Goal: Task Accomplishment & Management: Complete application form

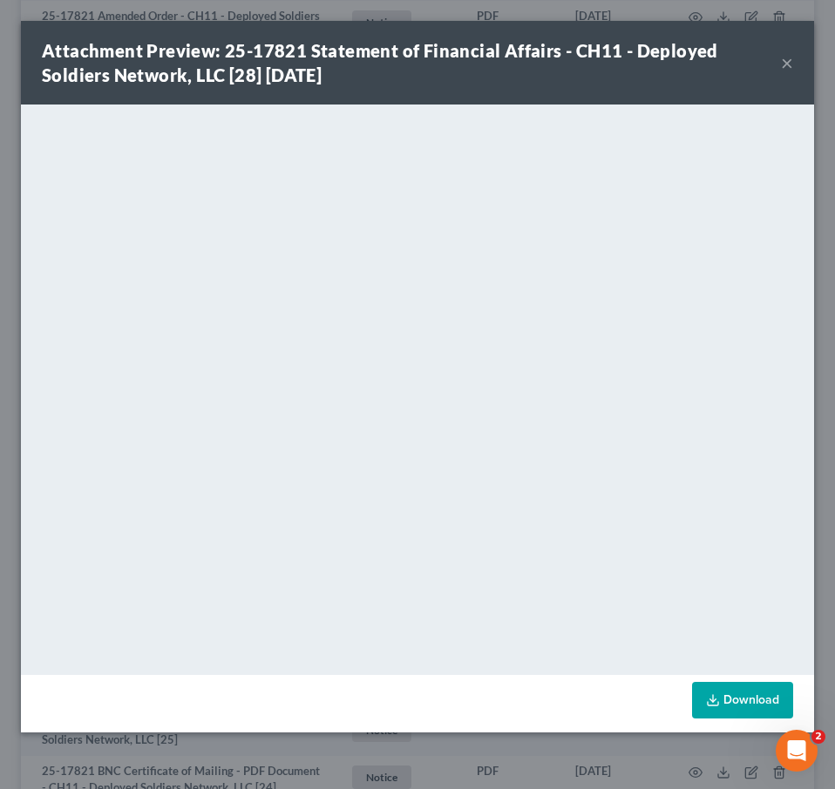
click at [791, 68] on button "×" at bounding box center [787, 62] width 12 height 21
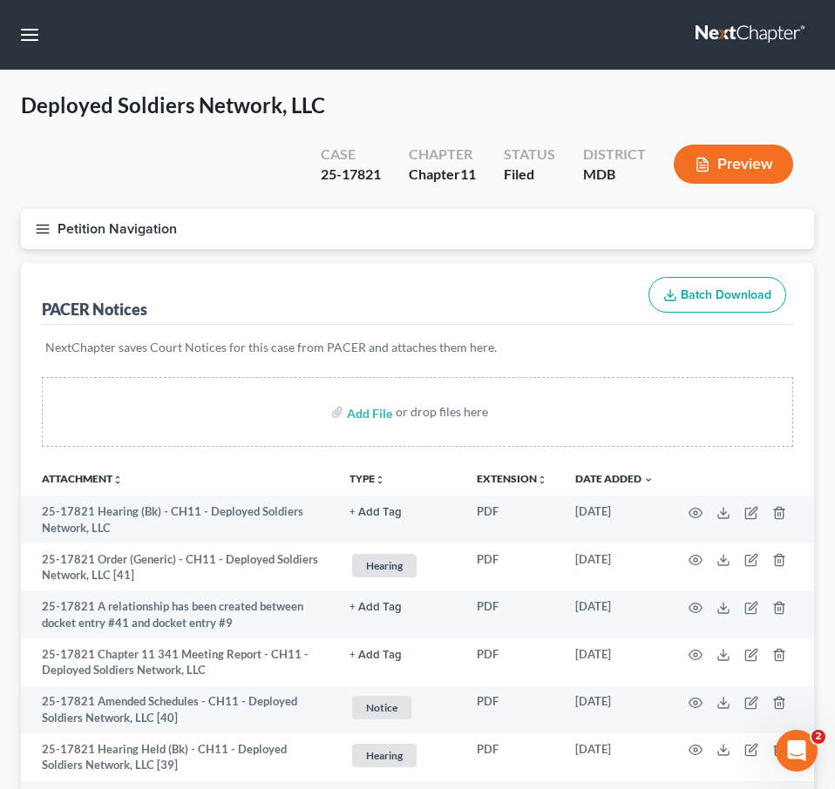
click at [51, 232] on button "Petition Navigation" at bounding box center [417, 229] width 793 height 40
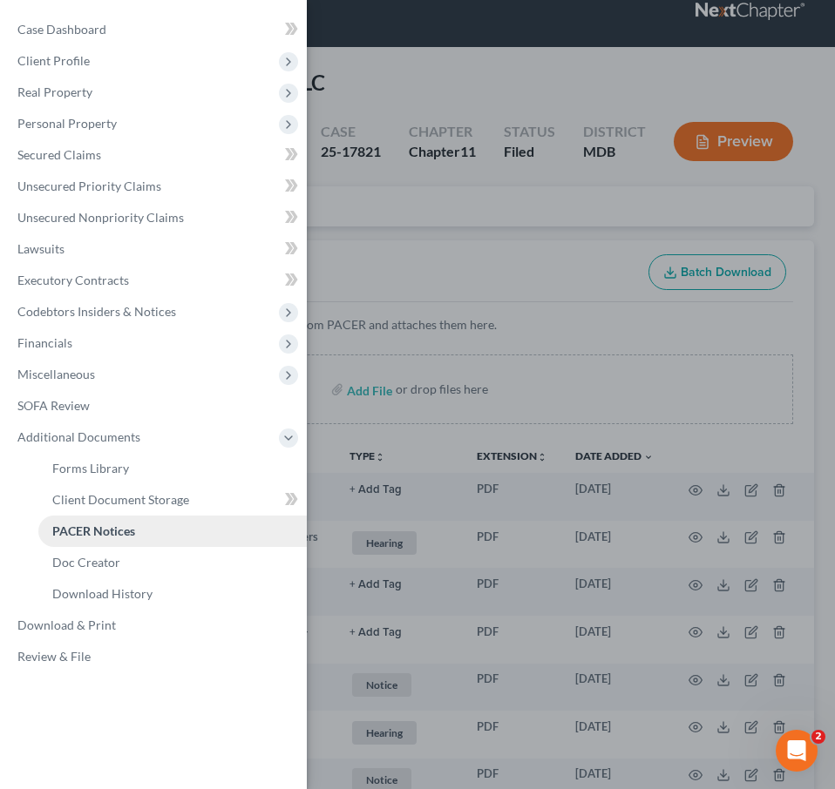
scroll to position [49, 0]
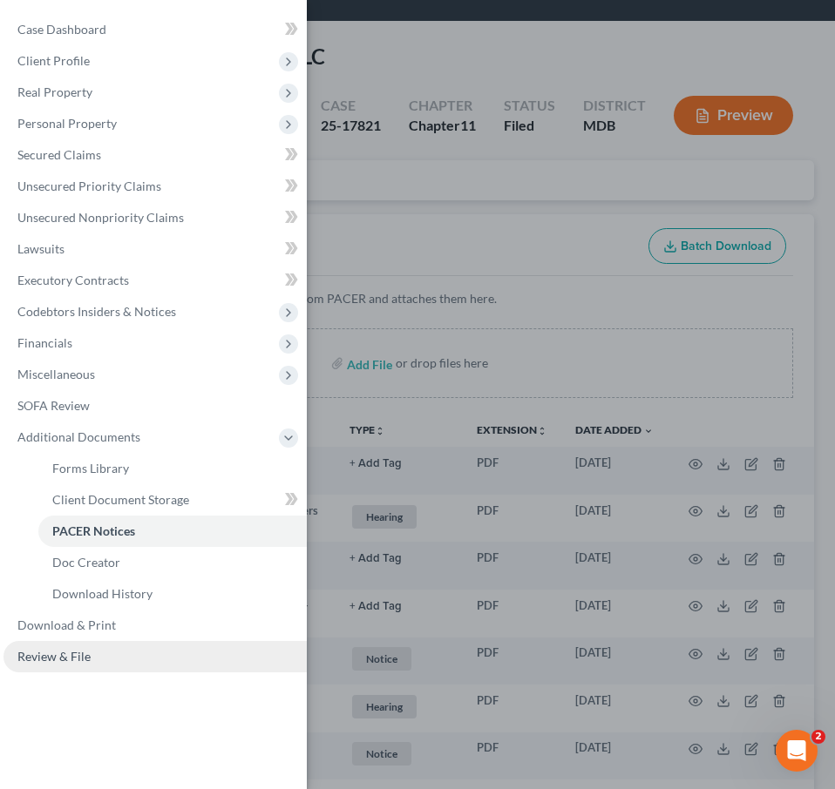
click at [83, 660] on span "Review & File" at bounding box center [53, 656] width 73 height 15
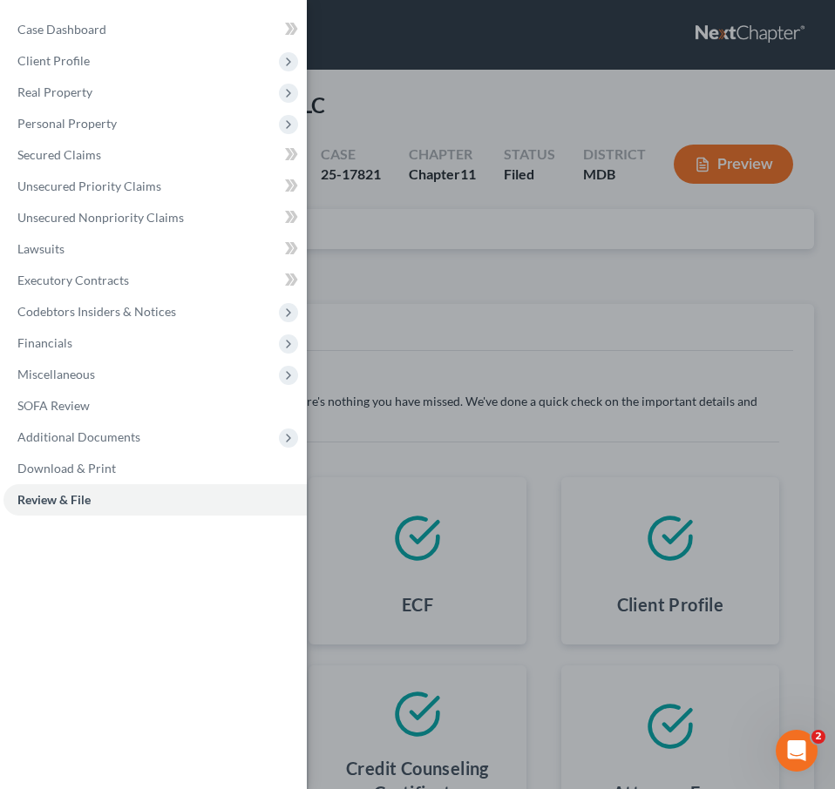
click at [415, 285] on div "Case Dashboard Payments Invoices Payments Payments Credit Report Client Profile" at bounding box center [417, 394] width 835 height 789
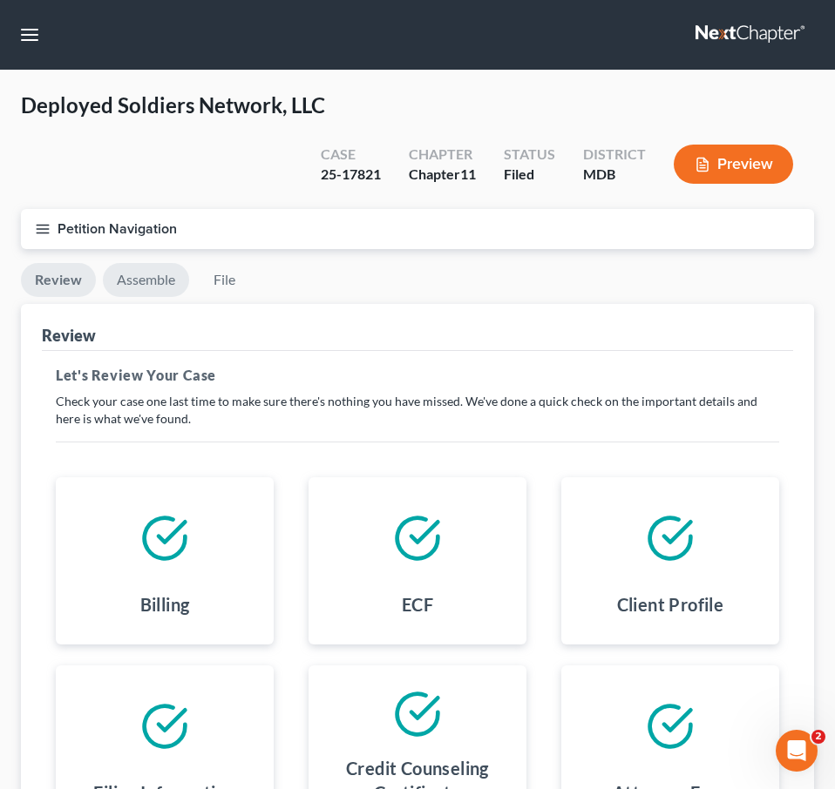
click at [152, 277] on link "Assemble" at bounding box center [146, 280] width 86 height 34
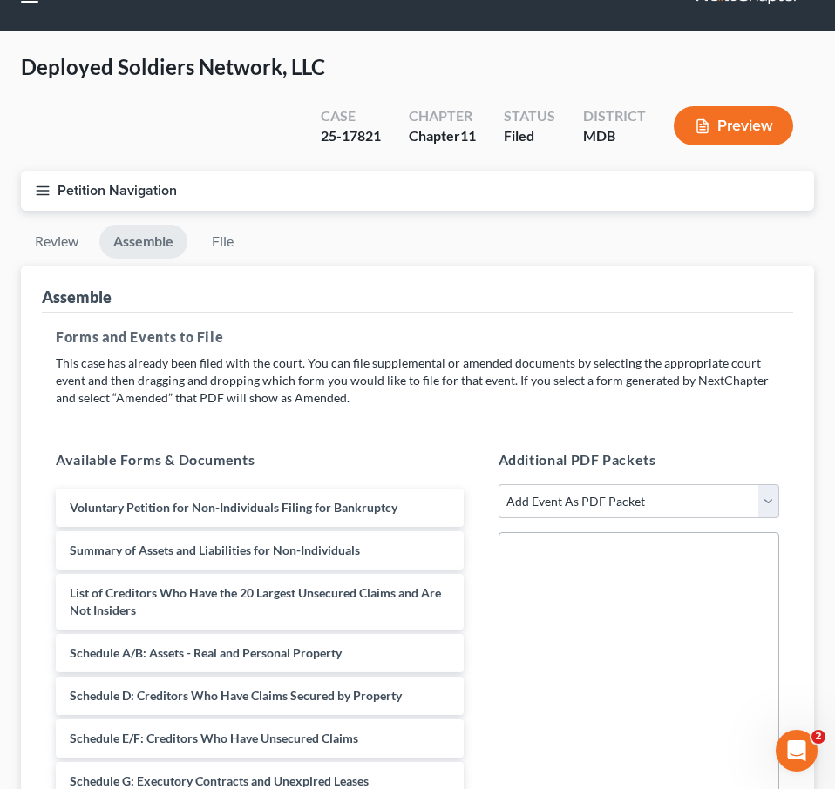
scroll to position [30, 0]
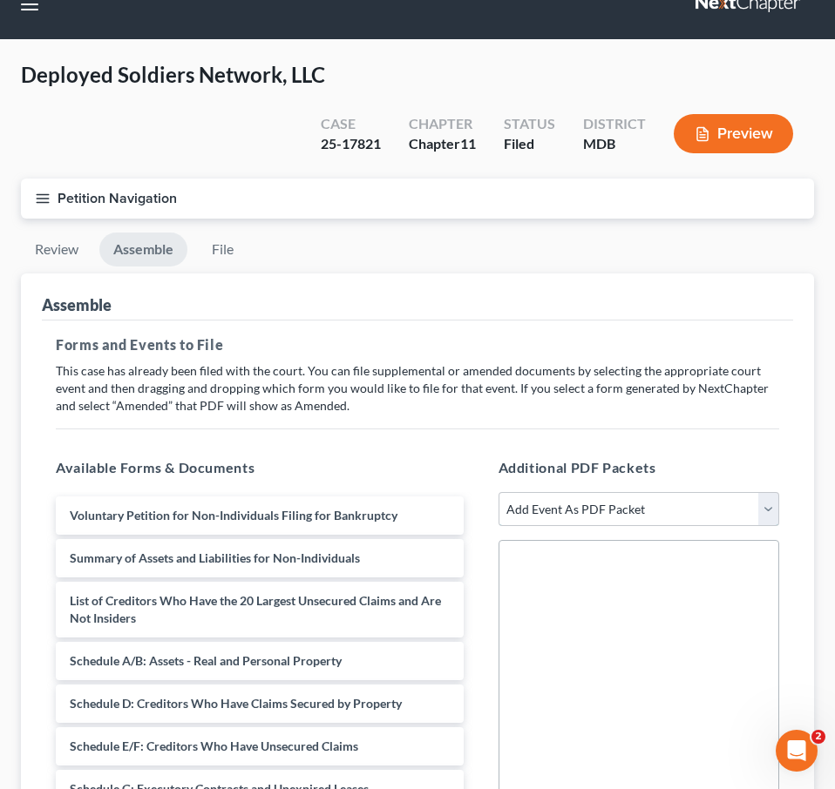
click at [630, 503] on select "Add Event As PDF Packet Affidavit Affidavit of Adequate Protection and Lease Pa…" at bounding box center [638, 509] width 281 height 35
select select "7"
click at [498, 492] on select "Add Event As PDF Packet Affidavit Affidavit of Adequate Protection and Lease Pa…" at bounding box center [638, 509] width 281 height 35
select select
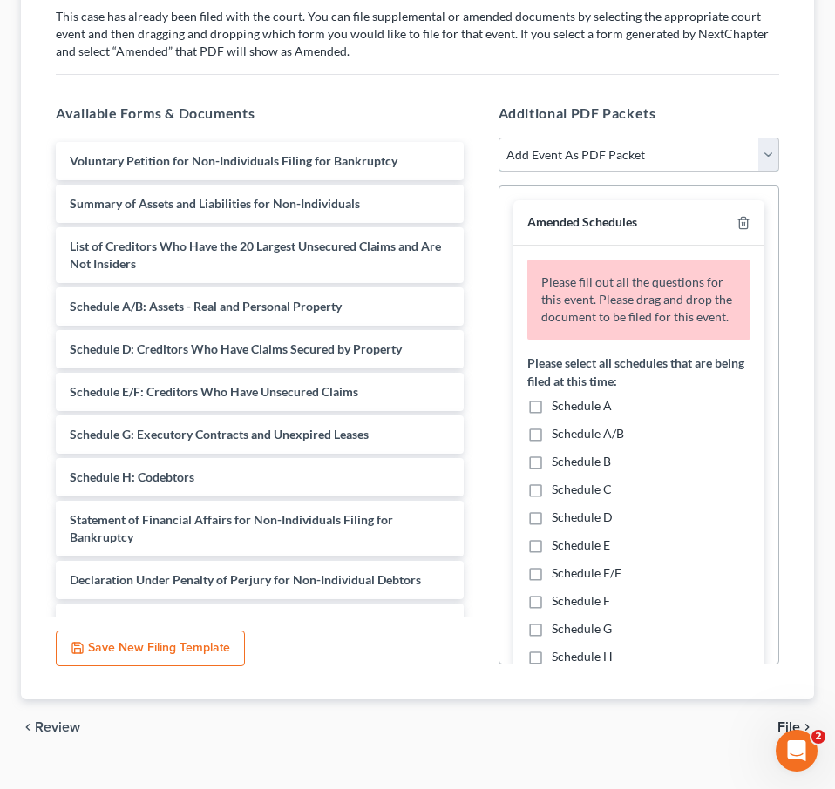
scroll to position [417, 0]
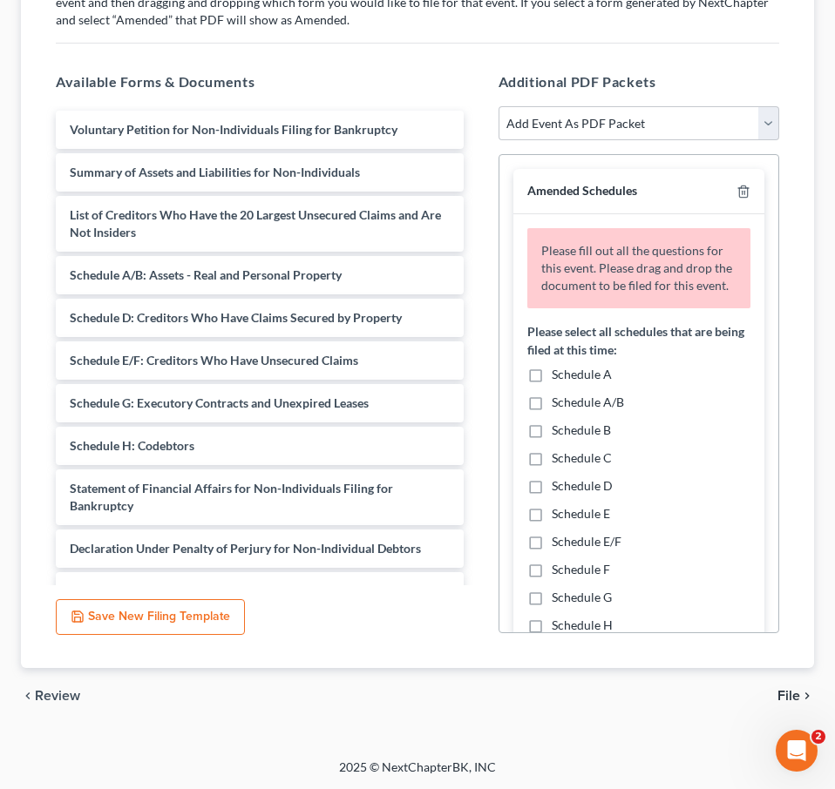
click at [552, 405] on label "Schedule A/B" at bounding box center [588, 402] width 72 height 17
click at [559, 405] on input "Schedule A/B" at bounding box center [564, 399] width 11 height 11
checkbox input "true"
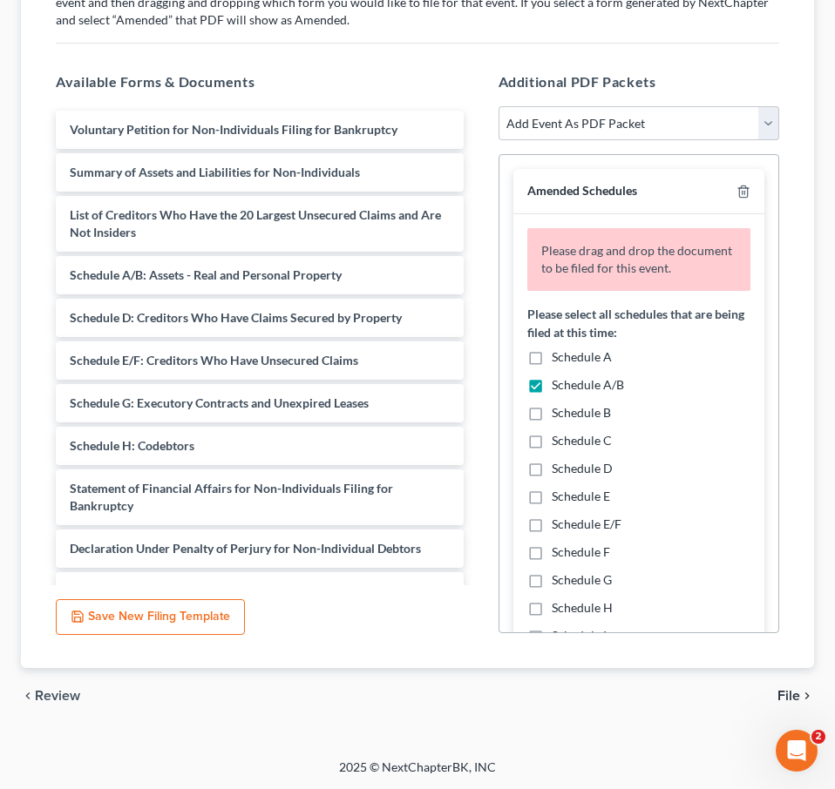
click at [552, 471] on label "Schedule D" at bounding box center [582, 468] width 61 height 17
click at [559, 471] on input "Schedule D" at bounding box center [564, 465] width 11 height 11
checkbox input "true"
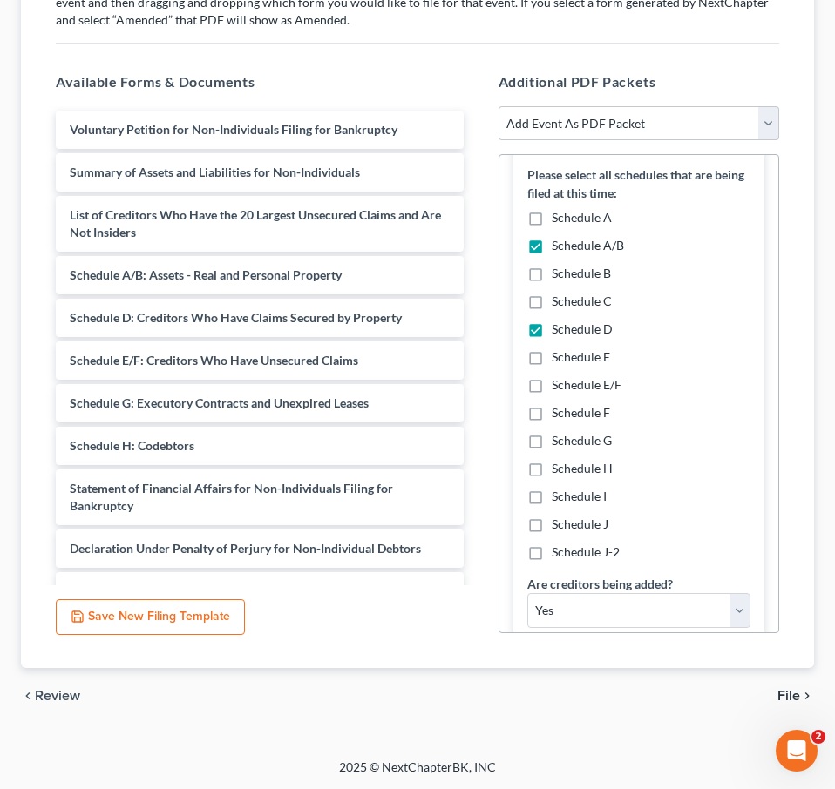
scroll to position [230, 0]
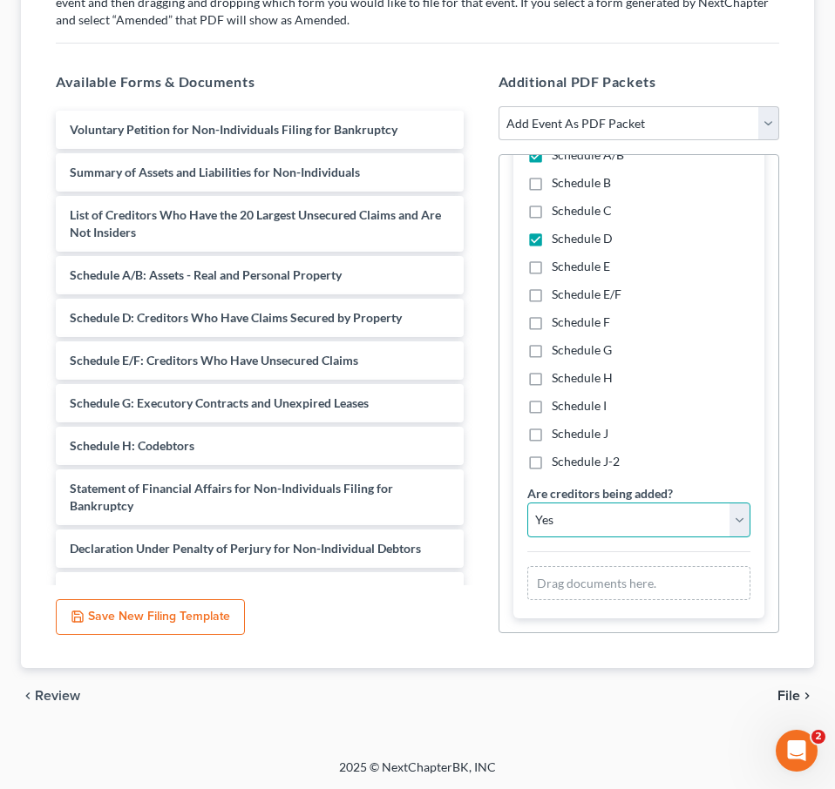
click at [559, 517] on select "Yes No" at bounding box center [639, 520] width 224 height 35
select select "1"
click at [527, 503] on select "Yes No" at bounding box center [639, 520] width 224 height 35
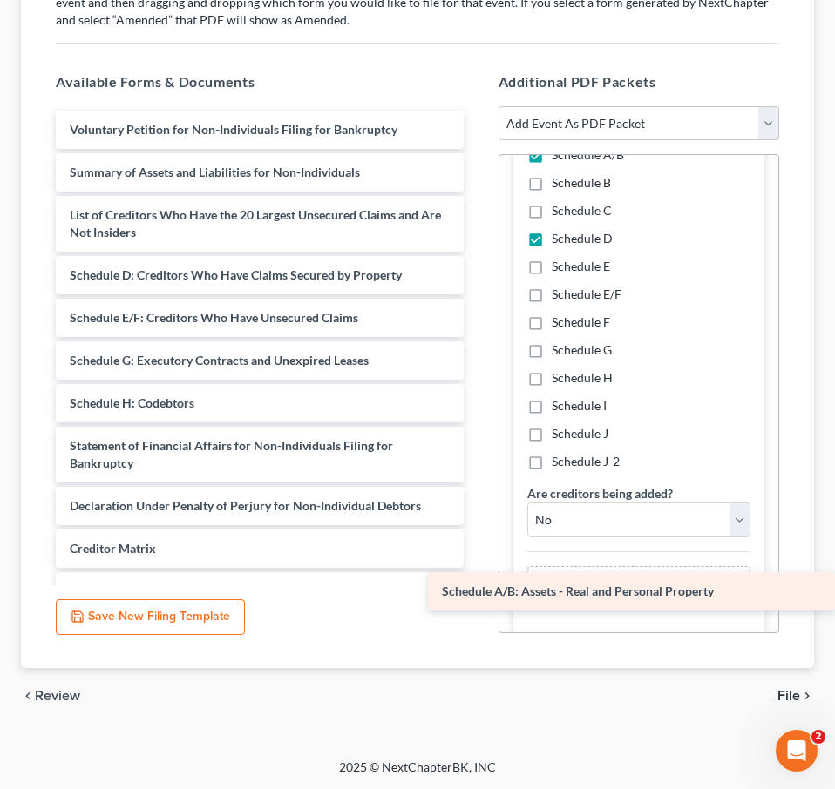
drag, startPoint x: 185, startPoint y: 274, endPoint x: 587, endPoint y: 592, distance: 512.5
click at [478, 593] on div "Schedule A/B: Assets - Real and Personal Property Voluntary Petition for Non-In…" at bounding box center [260, 425] width 436 height 628
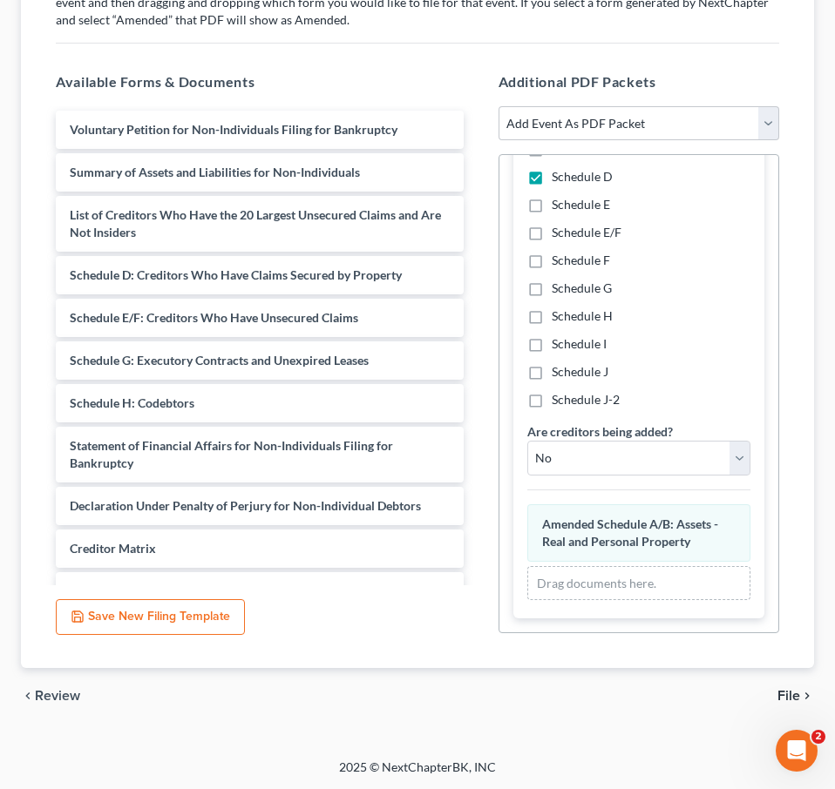
scroll to position [153, 0]
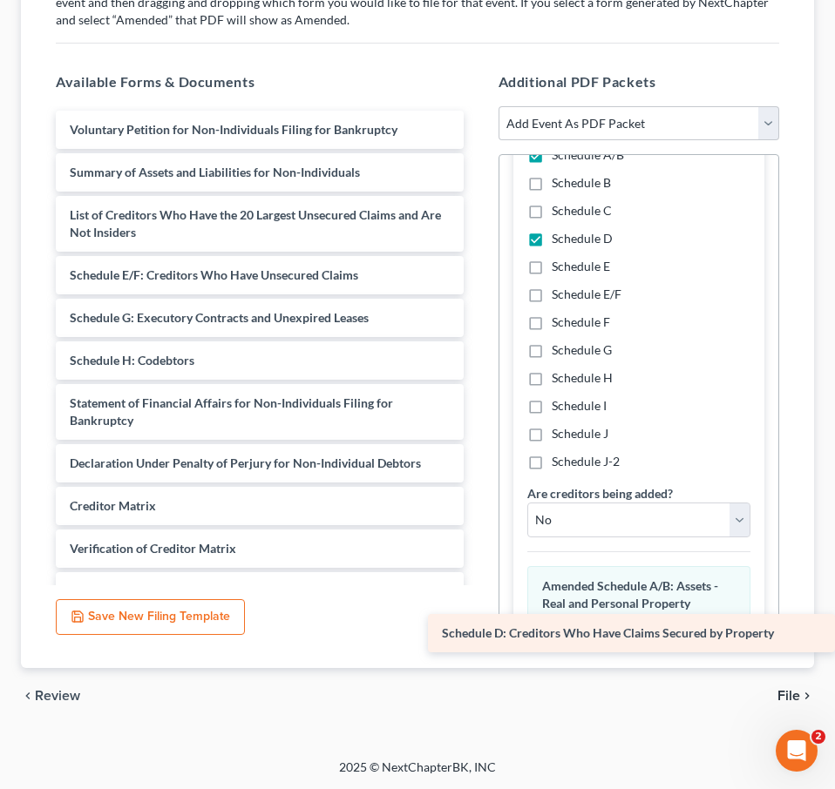
drag, startPoint x: 134, startPoint y: 274, endPoint x: 567, endPoint y: 634, distance: 563.1
click at [478, 634] on div "Schedule D: Creditors Who Have Claims Secured by Property Voluntary Petition fo…" at bounding box center [260, 404] width 436 height 586
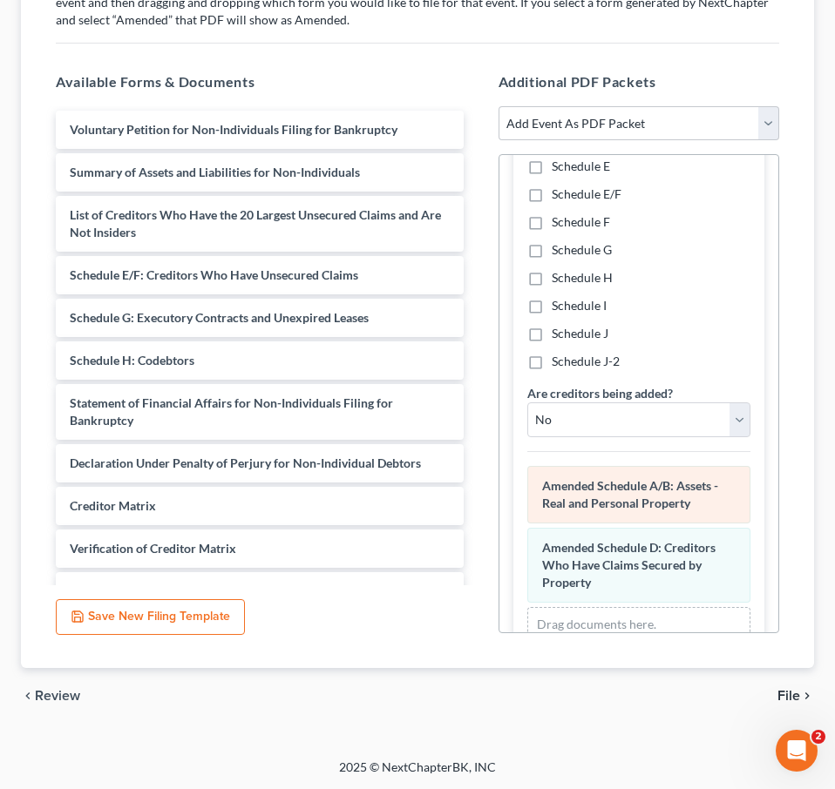
scroll to position [295, 0]
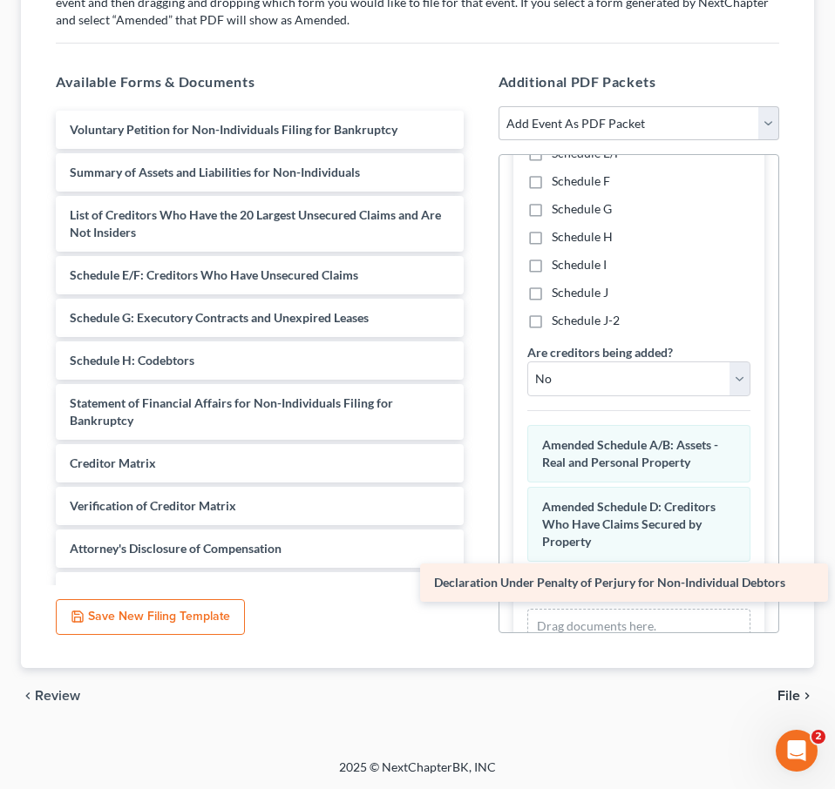
drag, startPoint x: 180, startPoint y: 463, endPoint x: 545, endPoint y: 585, distance: 384.1
click at [478, 585] on div "Declaration Under Penalty of Perjury for Non-Individual Debtors Voluntary Petit…" at bounding box center [260, 382] width 436 height 543
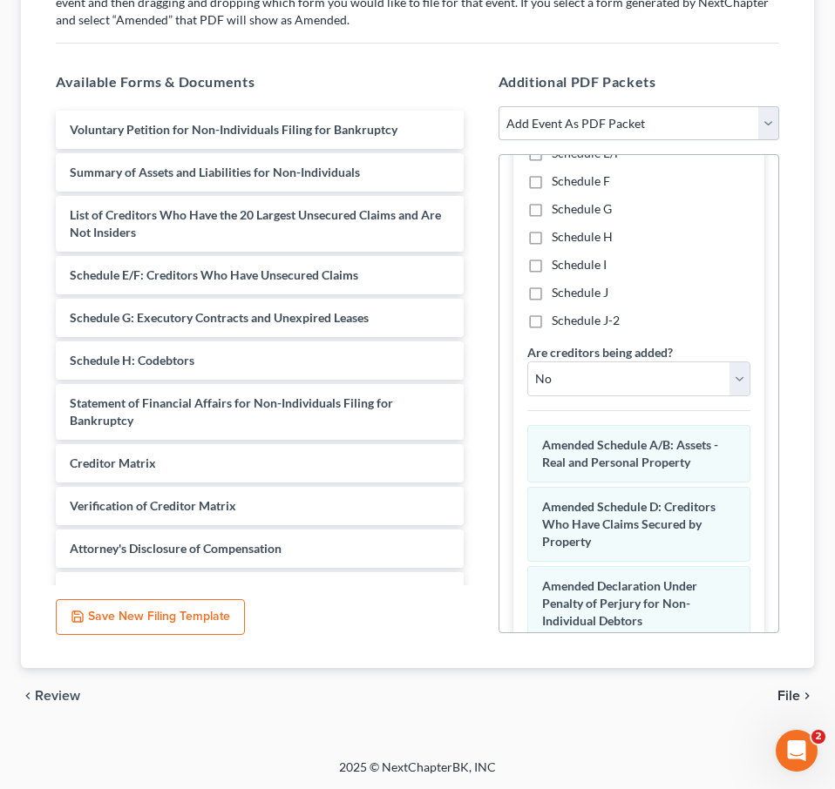
click at [791, 695] on span "File" at bounding box center [788, 696] width 23 height 14
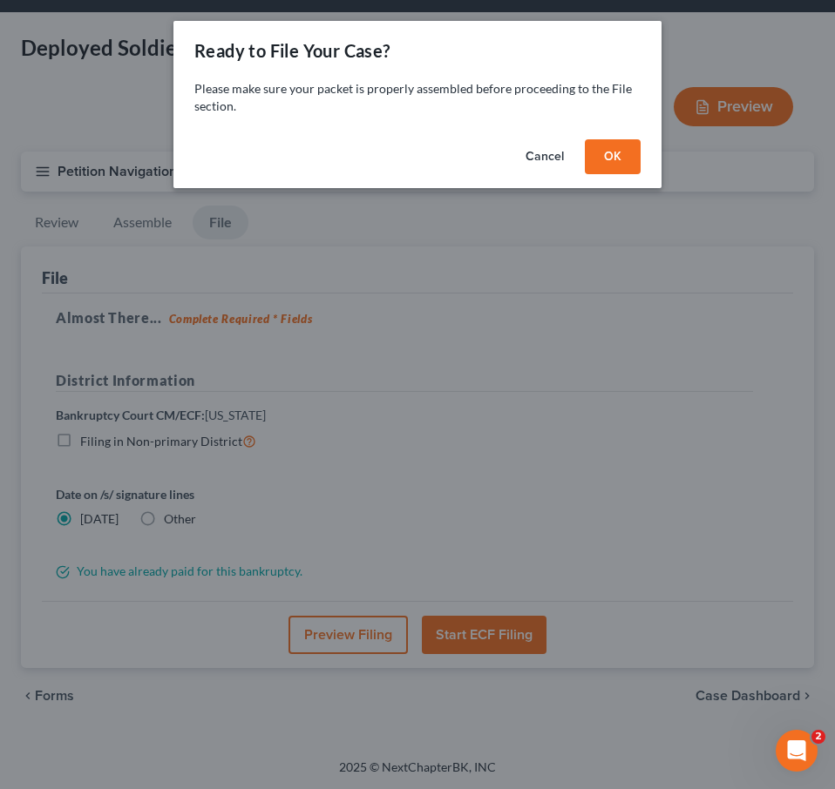
click at [613, 155] on button "OK" at bounding box center [613, 156] width 56 height 35
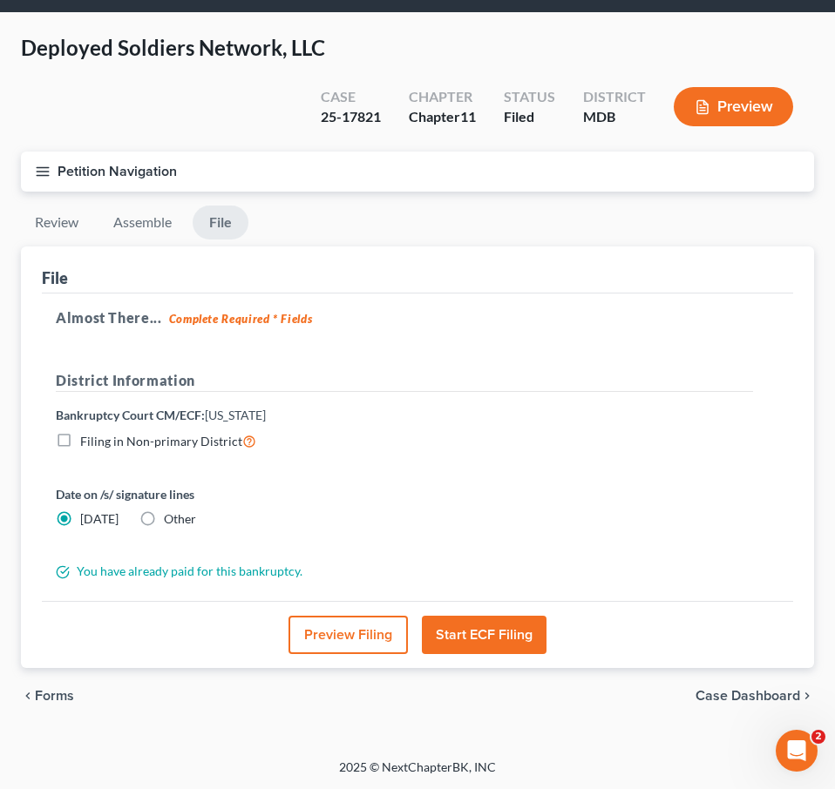
click at [164, 518] on label "Other" at bounding box center [180, 519] width 32 height 17
click at [171, 518] on input "Other" at bounding box center [176, 516] width 11 height 11
radio input "true"
radio input "false"
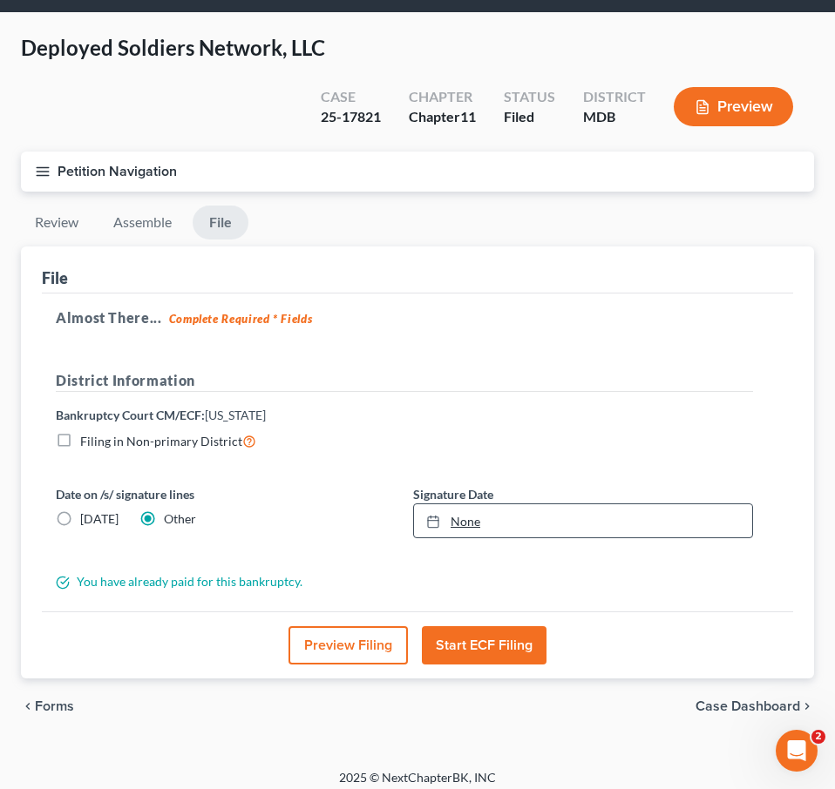
click at [471, 518] on link "None" at bounding box center [583, 521] width 338 height 33
click at [472, 652] on button "Start ECF Filing" at bounding box center [484, 646] width 125 height 38
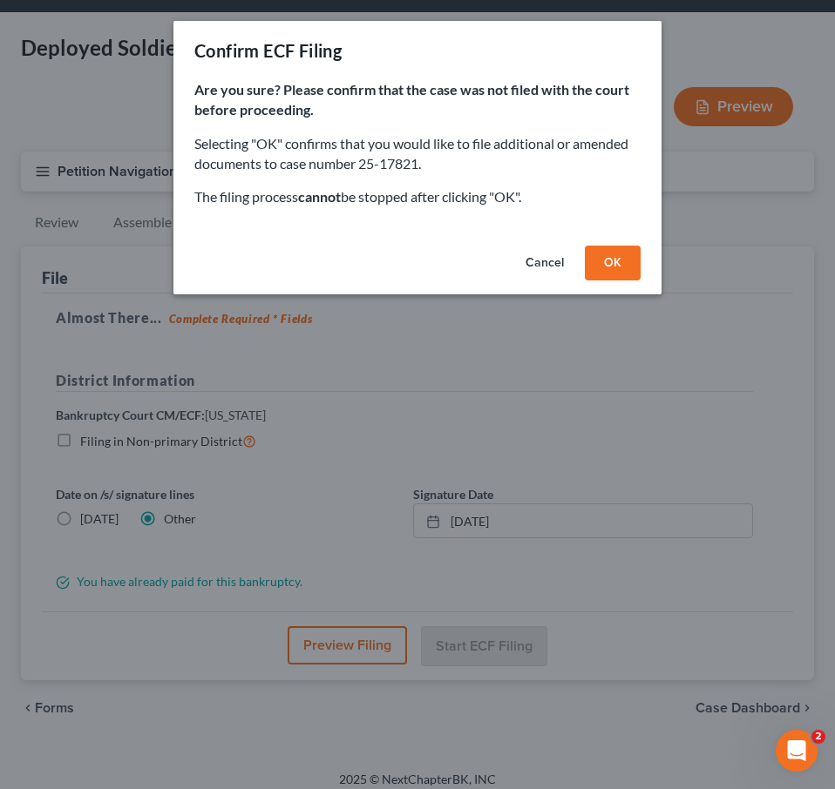
click at [600, 275] on button "OK" at bounding box center [613, 263] width 56 height 35
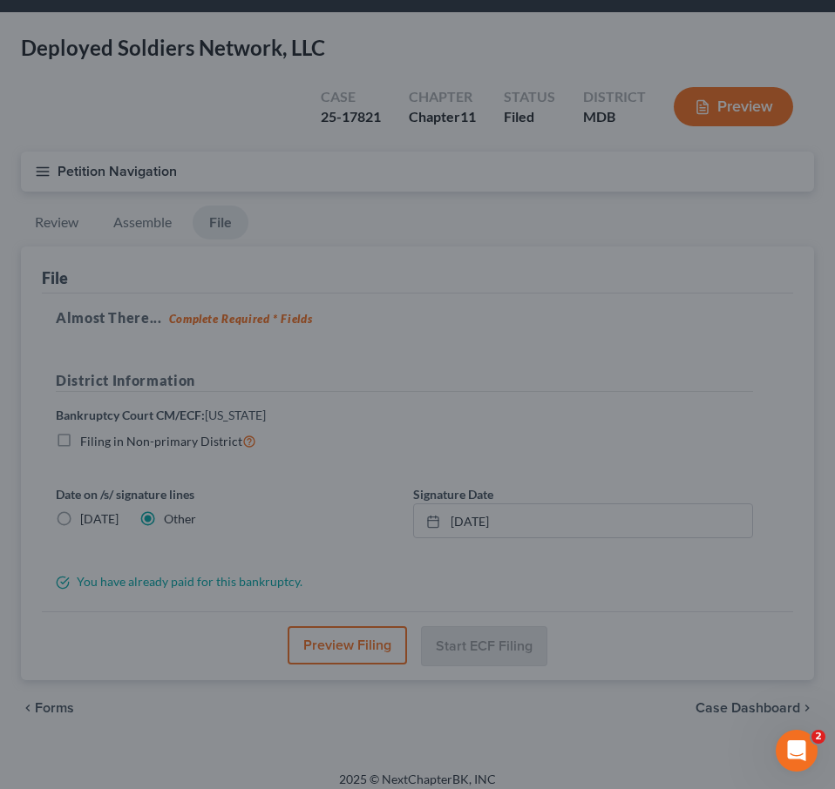
scroll to position [0, 0]
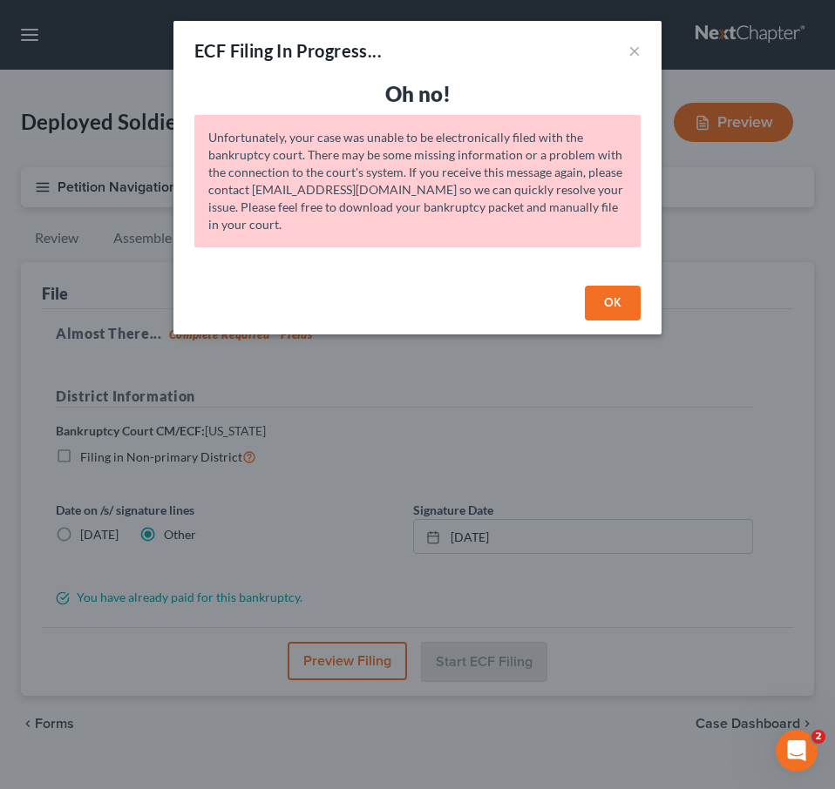
click at [603, 297] on button "OK" at bounding box center [613, 303] width 56 height 35
